Goal: Contribute content

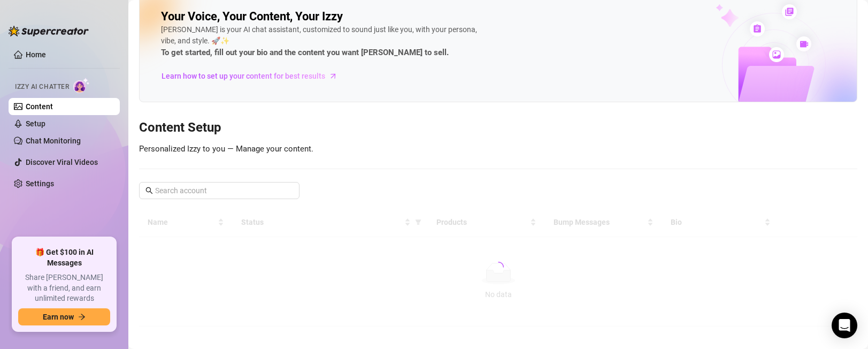
scroll to position [26, 0]
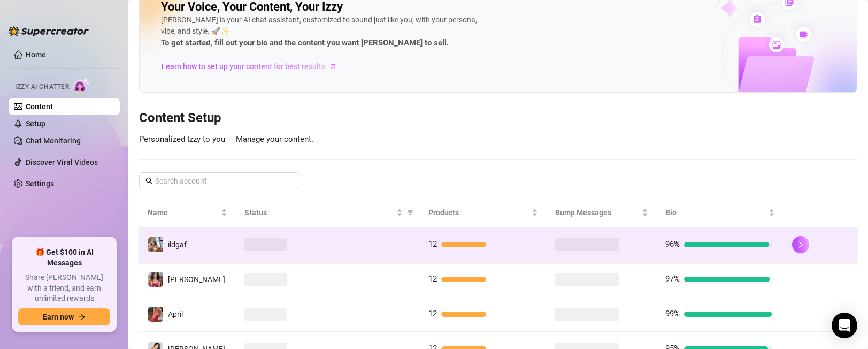
click at [191, 247] on td "ildgaf" at bounding box center [187, 244] width 97 height 35
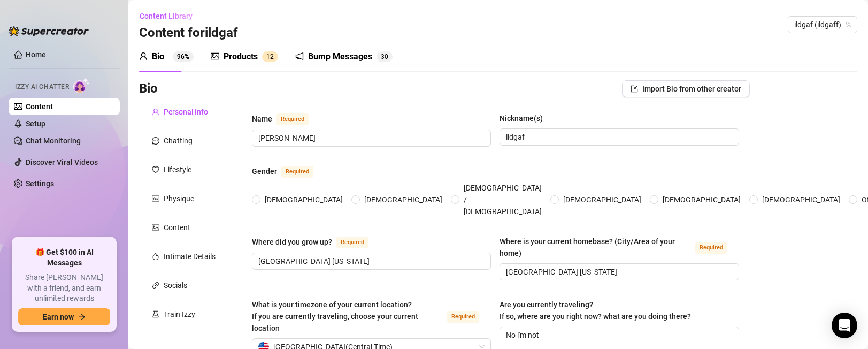
radio input "true"
type input "[DATE]"
click at [255, 58] on div "Products" at bounding box center [240, 56] width 34 height 13
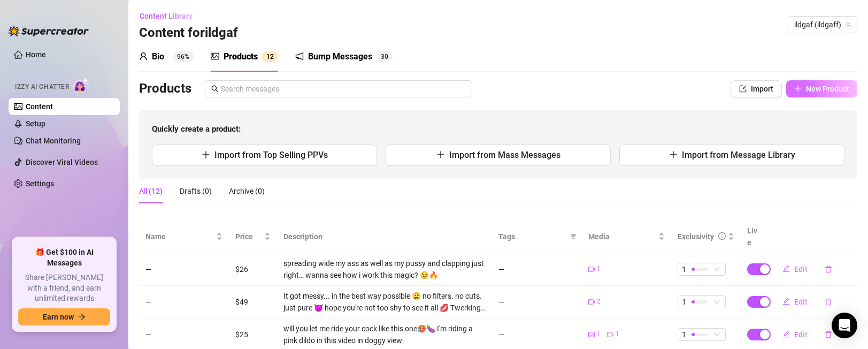
click at [828, 86] on span "New Product" at bounding box center [827, 88] width 43 height 9
type textarea "Type your message here..."
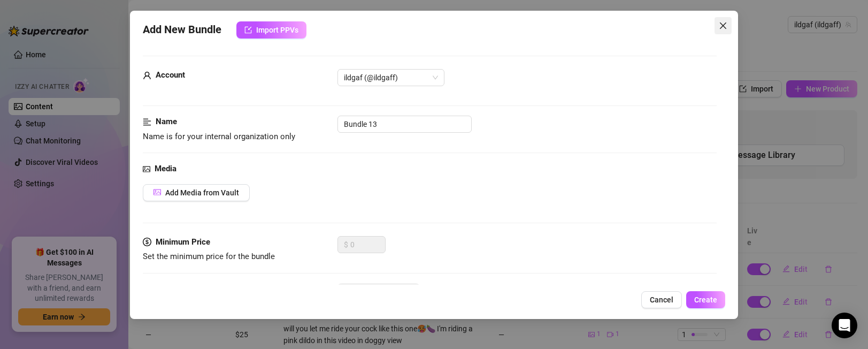
click at [722, 30] on button "Close" at bounding box center [722, 25] width 17 height 17
